Goal: Information Seeking & Learning: Learn about a topic

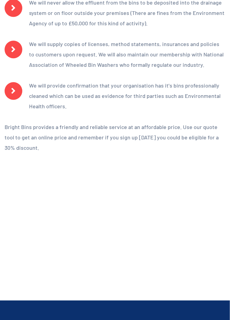
scroll to position [889, 0]
click at [203, 226] on video at bounding box center [115, 221] width 220 height 110
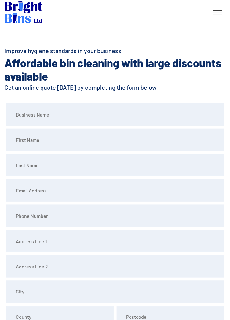
scroll to position [0, 0]
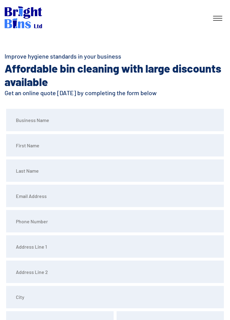
click at [221, 19] on link at bounding box center [217, 18] width 15 height 11
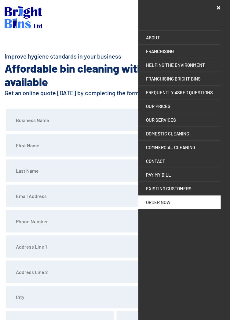
click at [191, 148] on link "Commercial Cleaning" at bounding box center [179, 147] width 82 height 13
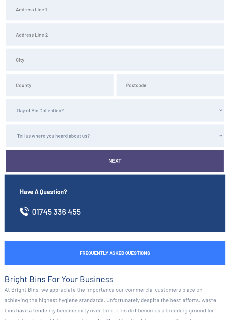
scroll to position [238, 0]
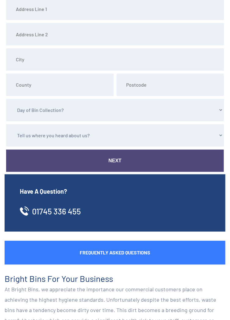
click at [207, 237] on div "Have A Question? 01745 336 455 Frequently Asked Questions Bright Bins For Your …" at bounding box center [115, 255] width 220 height 162
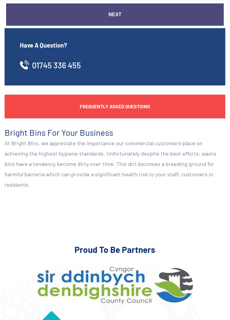
click at [126, 108] on link "Frequently Asked Questions" at bounding box center [115, 107] width 220 height 24
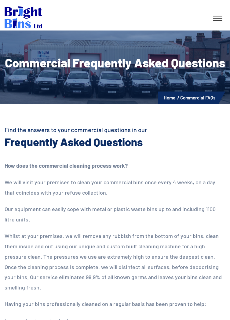
click at [202, 102] on ul "Home Commercial FAQs" at bounding box center [191, 97] width 67 height 13
click at [198, 99] on li "Commercial FAQs" at bounding box center [197, 98] width 35 height 8
